Goal: Task Accomplishment & Management: Complete application form

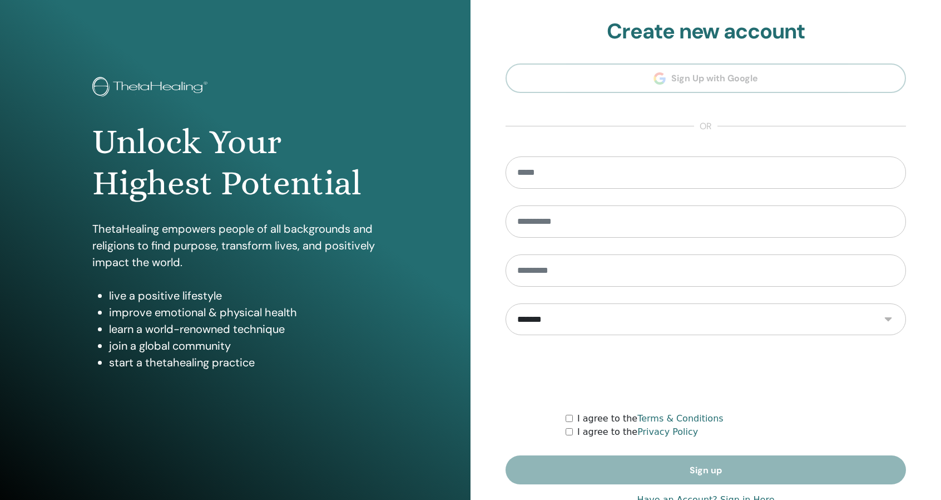
click at [545, 321] on select "**********" at bounding box center [706, 319] width 401 height 32
select select "***"
click at [506, 303] on select "**********" at bounding box center [706, 319] width 401 height 32
